Goal: Task Accomplishment & Management: Complete application form

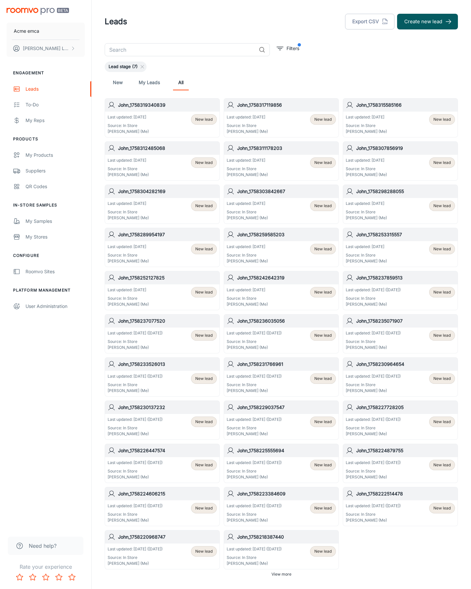
click at [428, 22] on button "Create new lead" at bounding box center [427, 22] width 61 height 16
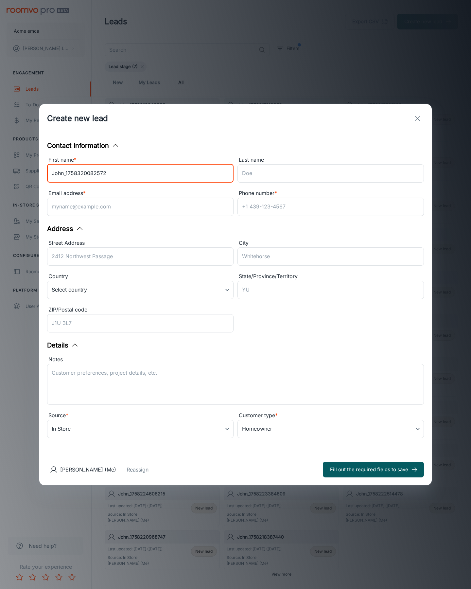
type input "John_1758320082572"
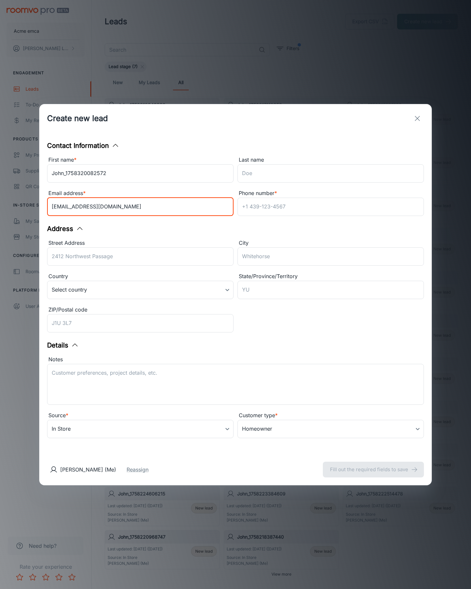
type input "[EMAIL_ADDRESS][DOMAIN_NAME]"
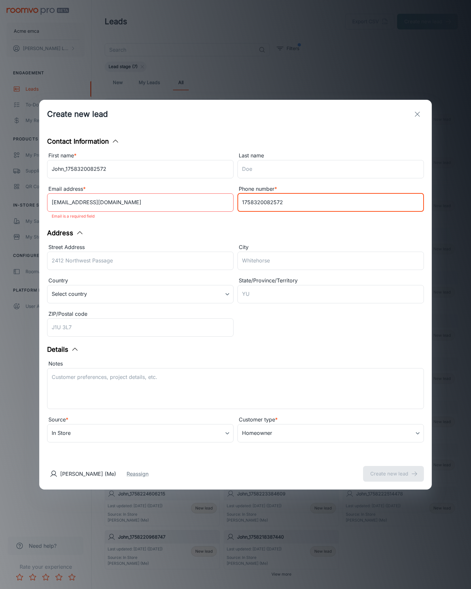
type input "1758320082572"
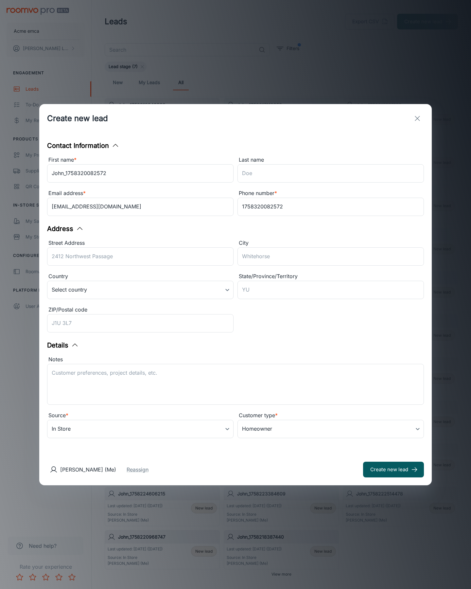
click at [394, 469] on button "Create new lead" at bounding box center [393, 470] width 61 height 16
